Goal: Information Seeking & Learning: Learn about a topic

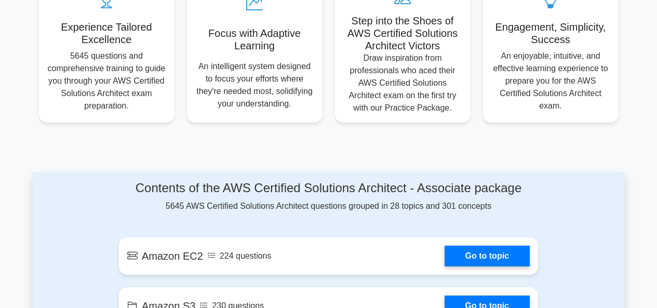
scroll to position [520, 0]
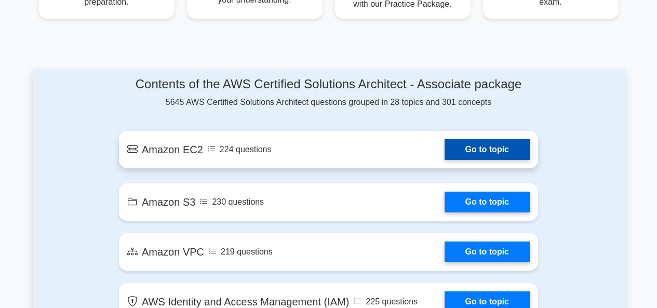
click at [474, 153] on link "Go to topic" at bounding box center [487, 149] width 85 height 21
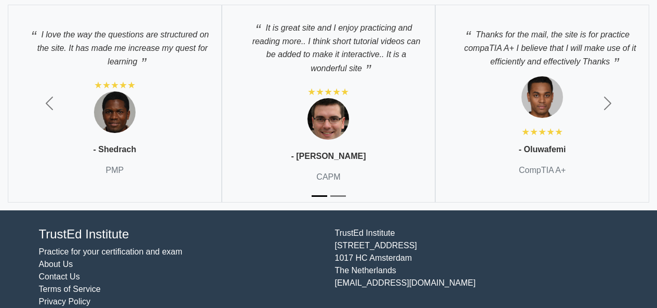
scroll to position [3050, 0]
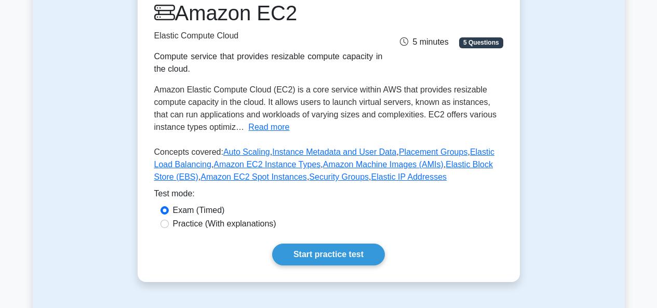
scroll to position [156, 0]
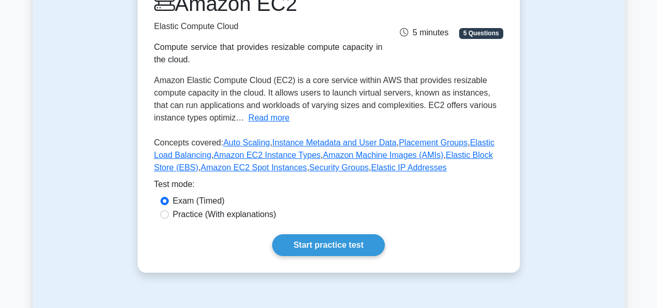
click at [211, 216] on label "Practice (With explanations)" at bounding box center [224, 214] width 103 height 12
click at [169, 216] on input "Practice (With explanations)" at bounding box center [165, 214] width 8 height 8
radio input "true"
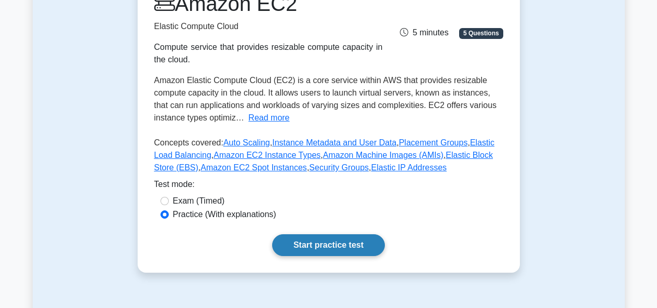
click at [322, 245] on link "Start practice test" at bounding box center [328, 245] width 113 height 22
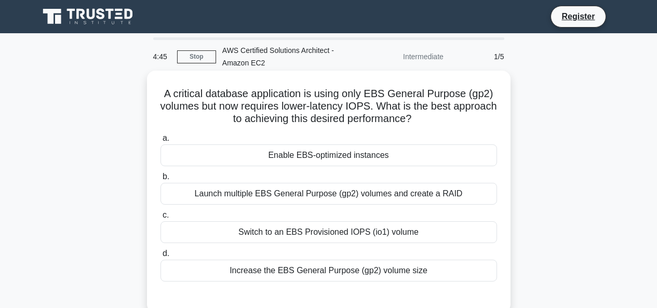
click at [281, 159] on div "Enable EBS-optimized instances" at bounding box center [329, 155] width 337 height 22
click at [161, 142] on input "a. Enable EBS-optimized instances" at bounding box center [161, 138] width 0 height 7
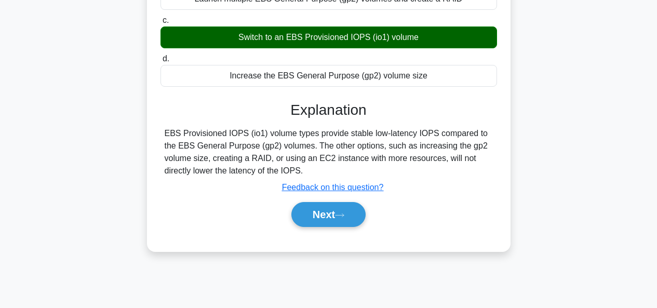
scroll to position [208, 0]
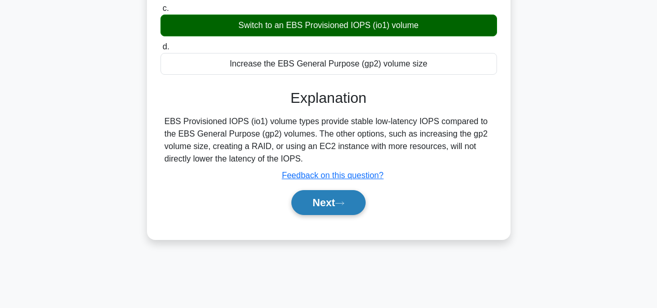
click at [320, 202] on button "Next" at bounding box center [328, 202] width 74 height 25
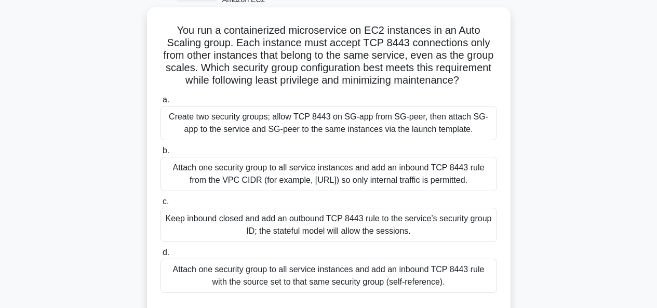
scroll to position [52, 0]
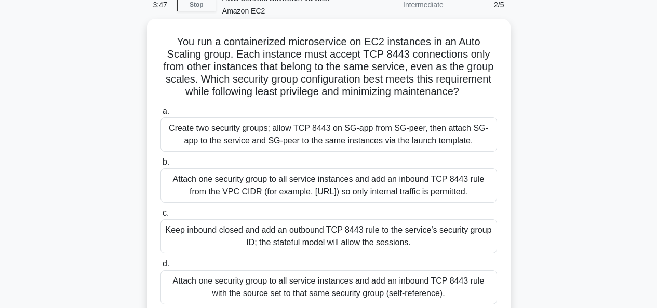
click at [309, 191] on div "Attach one security group to all service instances and add an inbound TCP 8443 …" at bounding box center [329, 185] width 337 height 34
click at [161, 166] on input "b. Attach one security group to all service instances and add an inbound TCP 84…" at bounding box center [161, 162] width 0 height 7
